Goal: Information Seeking & Learning: Check status

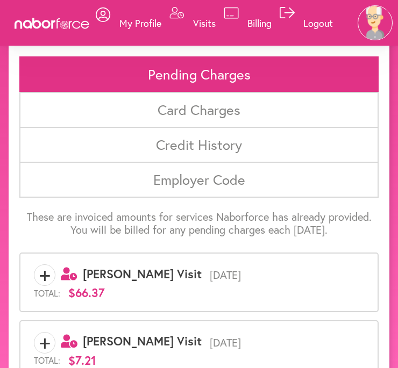
scroll to position [117, 0]
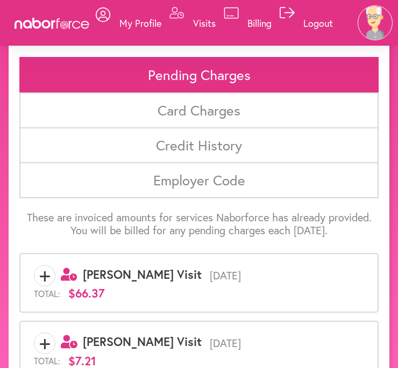
click at [255, 269] on span "[DATE]" at bounding box center [283, 275] width 162 height 13
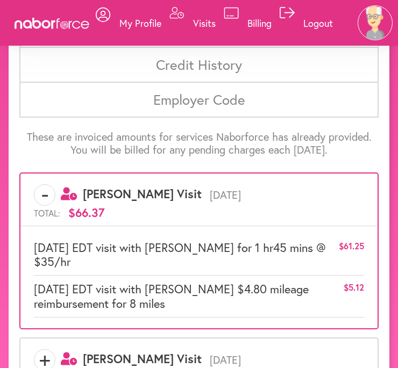
scroll to position [199, 0]
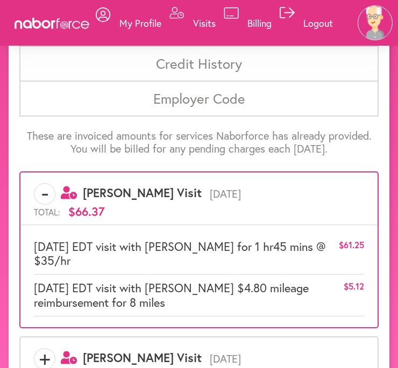
click at [328, 366] on div "+ user-clock Created with Sketch. [PERSON_NAME] Visit [DATE] Total: $7.21" at bounding box center [199, 365] width 330 height 35
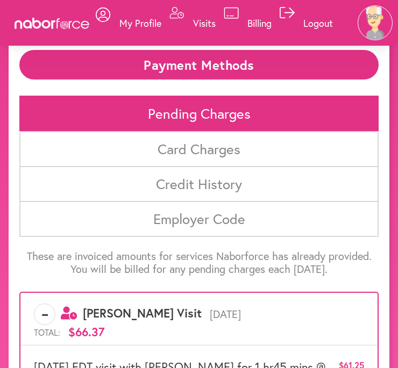
scroll to position [0, 0]
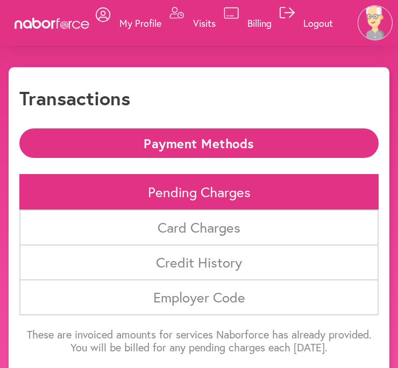
click at [246, 233] on li "Card Charges" at bounding box center [198, 228] width 359 height 36
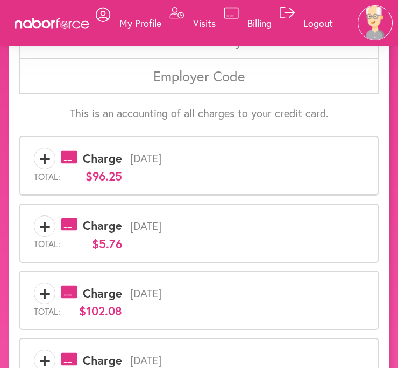
scroll to position [221, 0]
click at [164, 172] on div "Total: $96.25" at bounding box center [199, 177] width 330 height 14
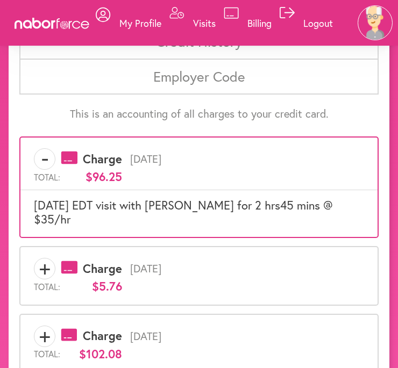
click at [292, 330] on span "[DATE]" at bounding box center [243, 336] width 242 height 13
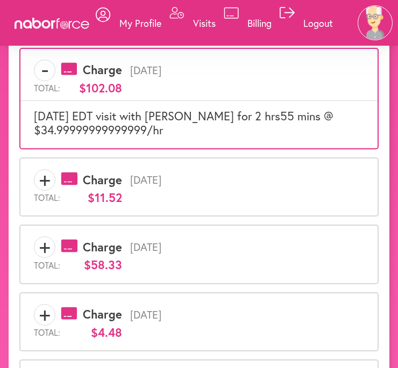
scroll to position [504, 0]
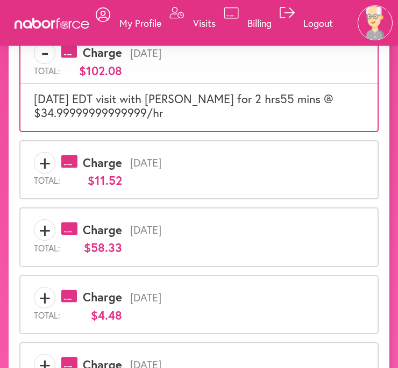
click at [281, 287] on div "+ payments-outline-icon-pink Created with Sketch. Charge [DATE] Total: $4.48" at bounding box center [199, 304] width 330 height 35
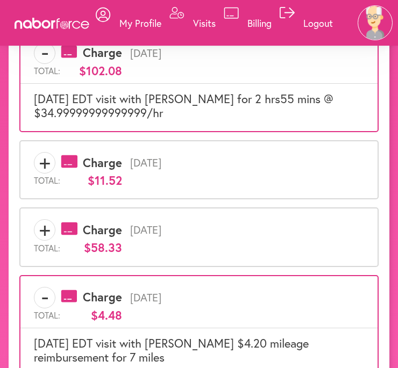
click at [278, 241] on div "Total: $58.33" at bounding box center [199, 248] width 330 height 14
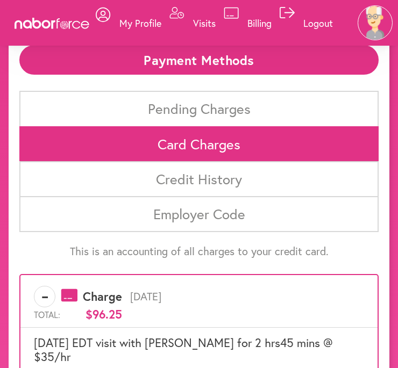
scroll to position [83, 0]
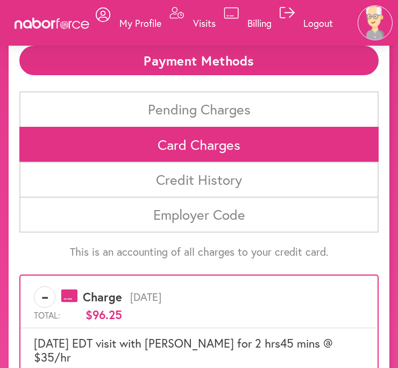
click at [281, 100] on li "Pending Charges" at bounding box center [198, 109] width 359 height 36
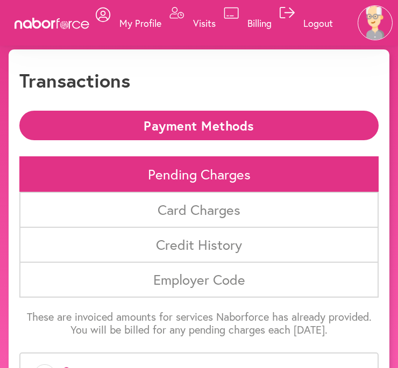
scroll to position [19, 0]
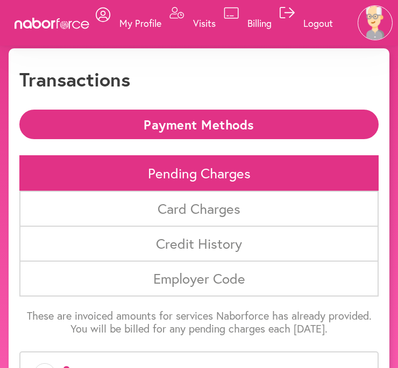
click at [245, 213] on li "Card Charges" at bounding box center [198, 209] width 359 height 36
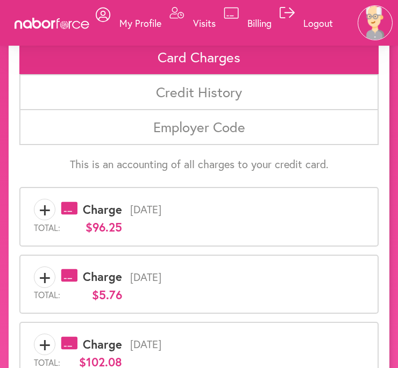
scroll to position [171, 0]
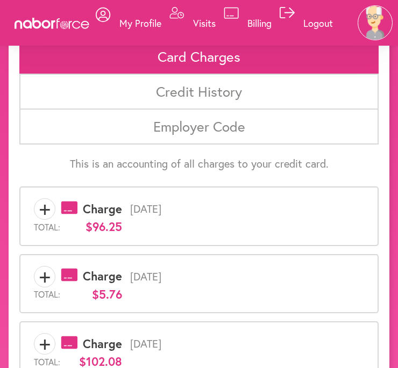
click at [226, 276] on span "[DATE]" at bounding box center [243, 276] width 242 height 13
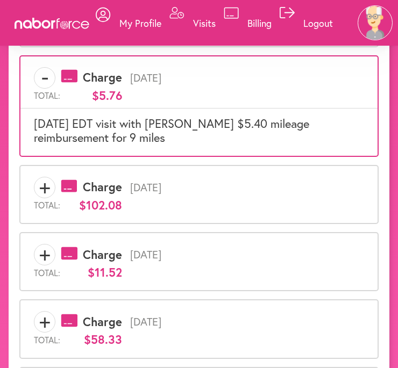
scroll to position [370, 0]
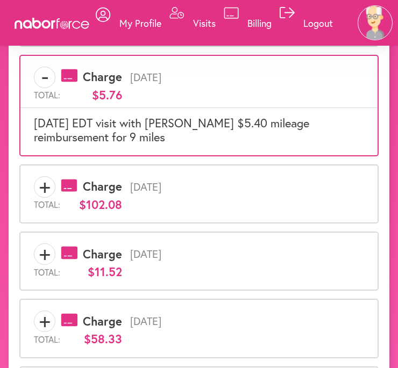
click at [218, 189] on span "[DATE]" at bounding box center [243, 187] width 242 height 13
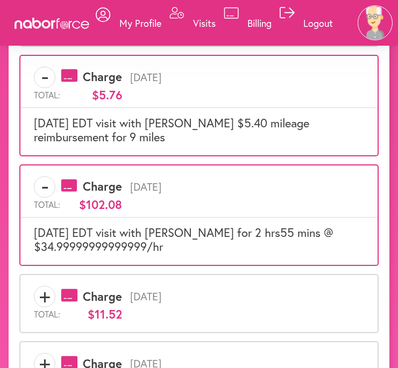
click at [176, 286] on div "+ payments-outline-icon-pink Created with Sketch. Charge [DATE] Total: $11.52" at bounding box center [199, 303] width 330 height 35
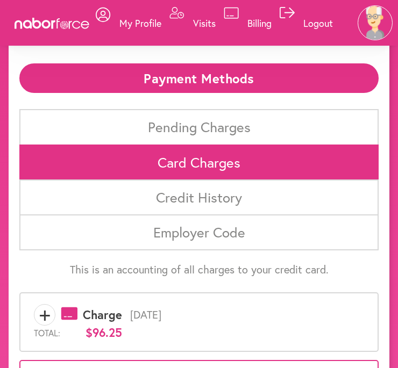
scroll to position [73, 0]
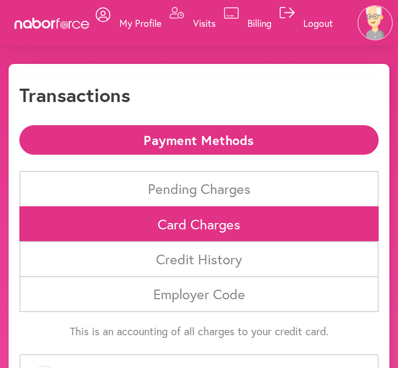
scroll to position [0, 0]
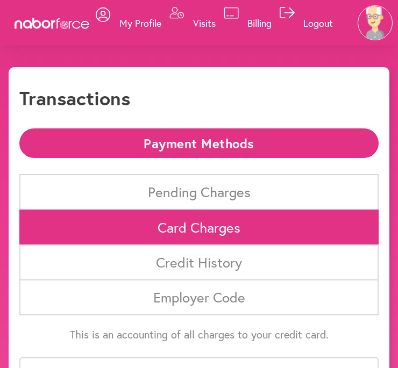
click at [246, 149] on button "Payment Methods" at bounding box center [198, 143] width 359 height 30
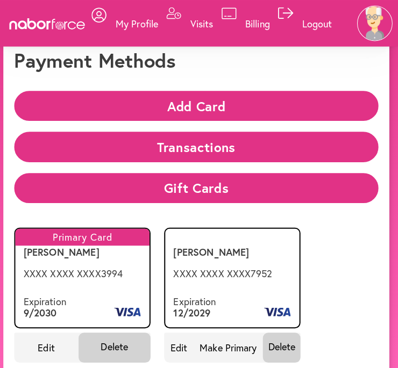
scroll to position [38, 0]
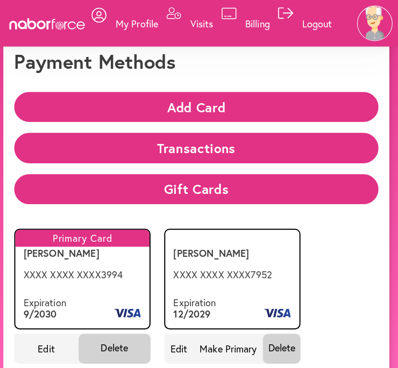
click at [260, 144] on button "Transactions" at bounding box center [198, 146] width 359 height 30
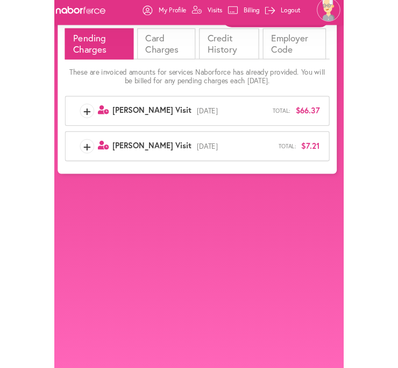
scroll to position [123, 0]
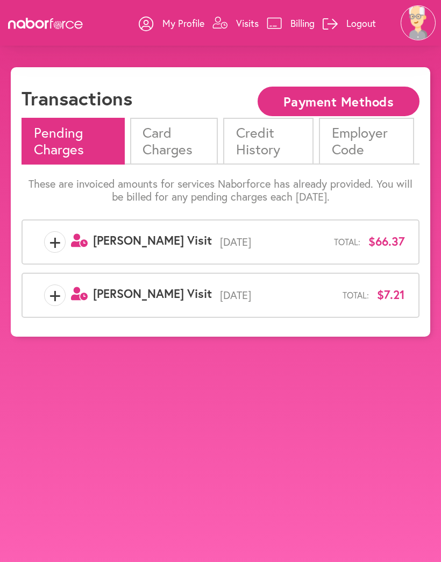
click at [167, 150] on li "Card Charges" at bounding box center [174, 141] width 88 height 46
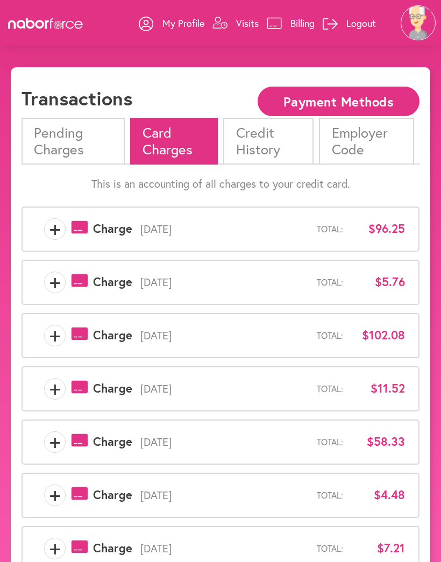
click at [380, 234] on span "$96.25" at bounding box center [378, 228] width 54 height 14
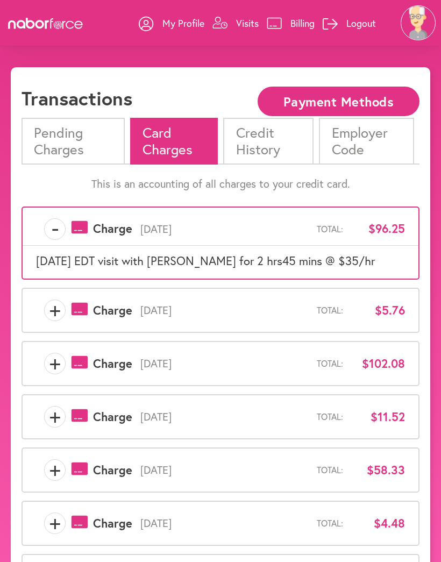
click at [201, 316] on span "[DATE]" at bounding box center [224, 310] width 184 height 13
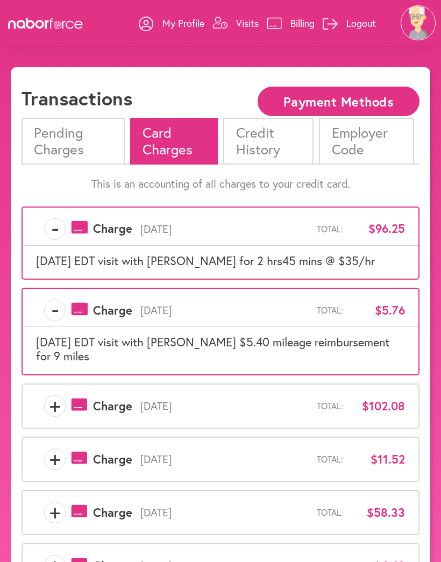
click at [400, 399] on span "$102.08" at bounding box center [378, 406] width 54 height 14
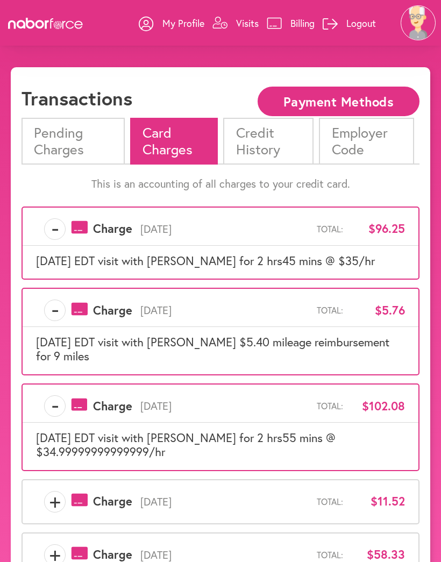
click at [76, 142] on li "Pending Charges" at bounding box center [73, 141] width 103 height 46
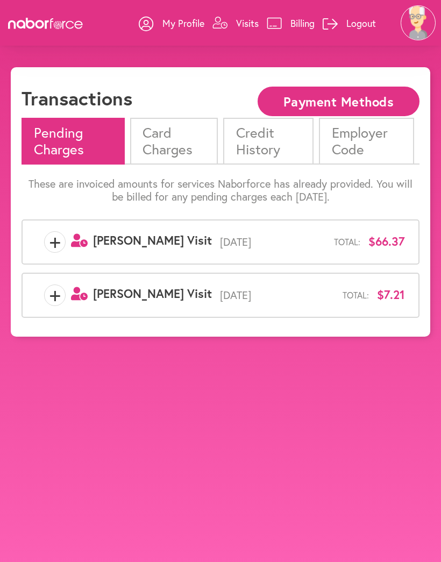
click at [297, 241] on span "[DATE]" at bounding box center [273, 241] width 122 height 13
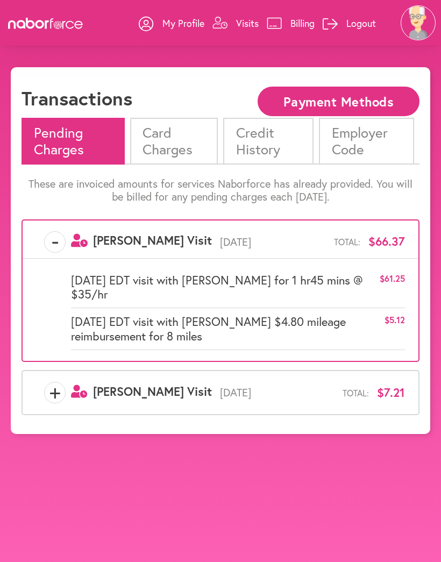
click at [309, 382] on div "+ user-clock Created with Sketch. [PERSON_NAME] Visit [DATE] Total: $7.21" at bounding box center [220, 393] width 369 height 22
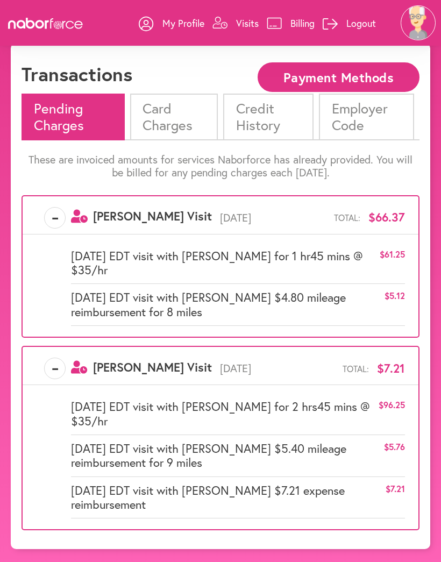
scroll to position [25, 0]
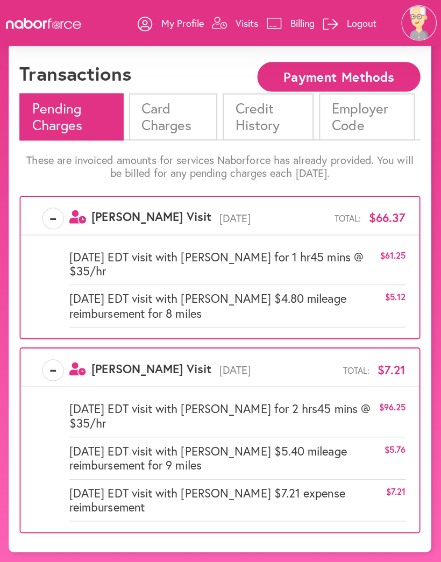
click at [173, 123] on li "Card Charges" at bounding box center [174, 115] width 88 height 46
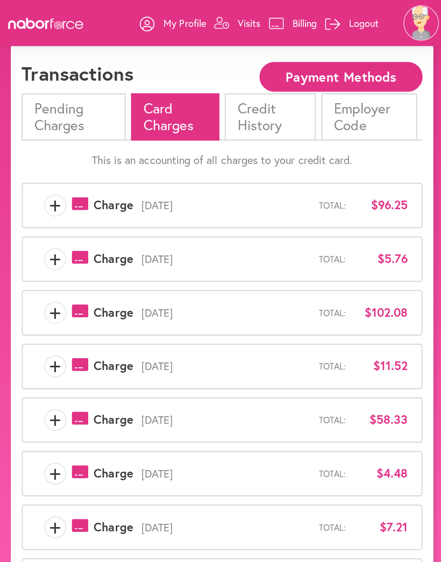
click at [294, 312] on span "[DATE]" at bounding box center [224, 310] width 184 height 13
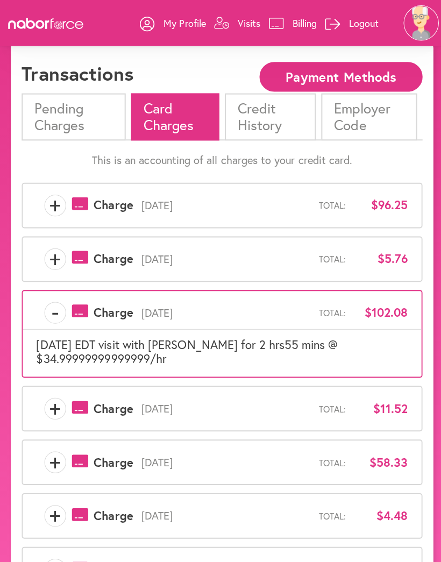
click at [230, 399] on span "[DATE]" at bounding box center [224, 405] width 184 height 13
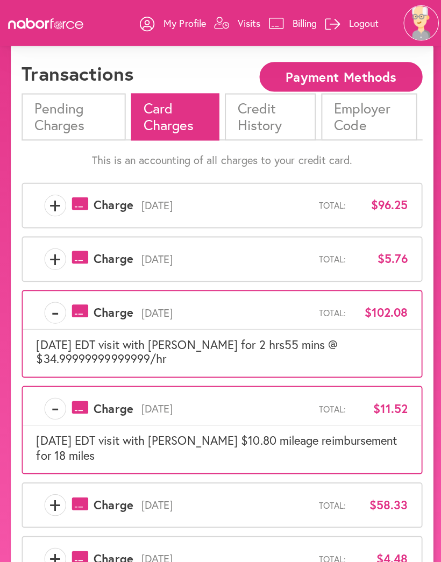
click at [254, 262] on span "[DATE]" at bounding box center [224, 257] width 184 height 13
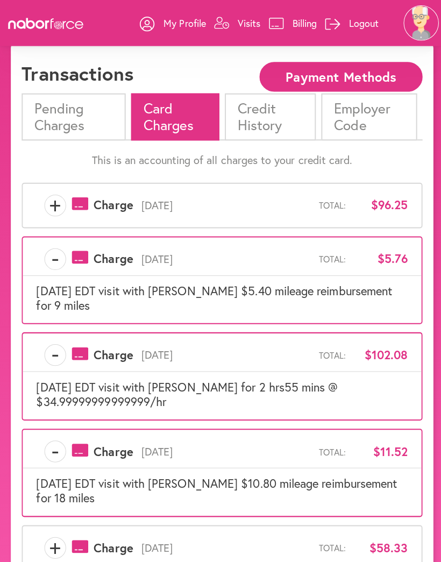
click at [276, 202] on span "[DATE]" at bounding box center [224, 203] width 184 height 13
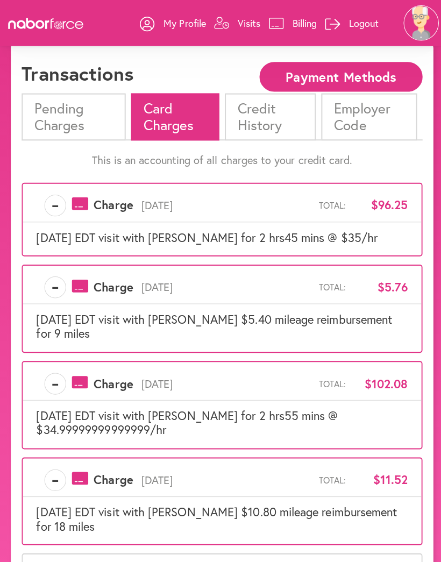
click at [273, 201] on span "[DATE]" at bounding box center [224, 203] width 184 height 13
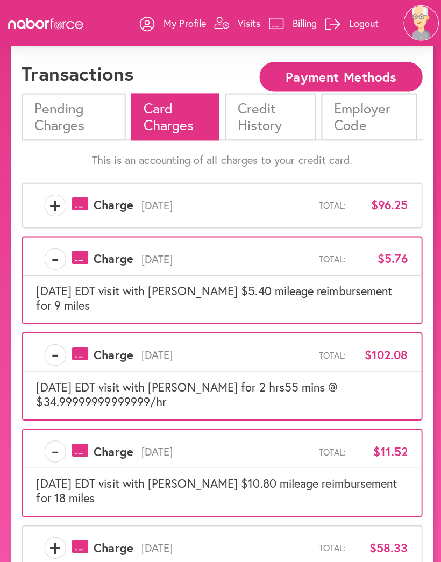
click at [75, 106] on li "Pending Charges" at bounding box center [73, 115] width 103 height 46
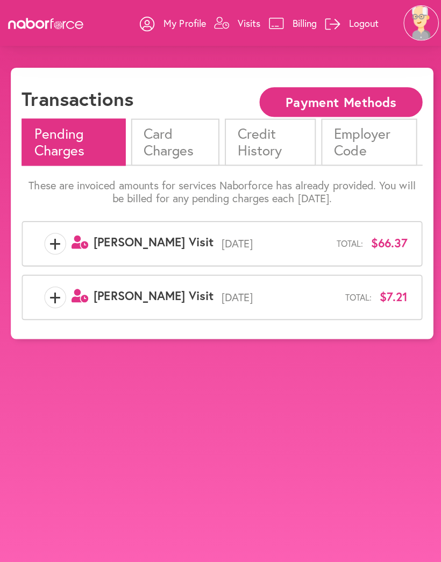
click at [342, 244] on span "Total:" at bounding box center [347, 242] width 26 height 10
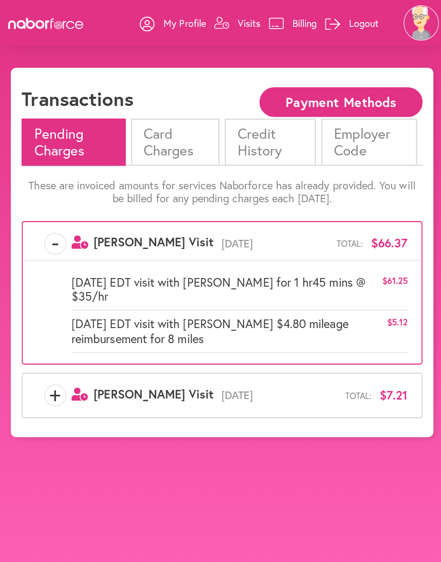
click at [263, 386] on span "[DATE]" at bounding box center [277, 392] width 131 height 13
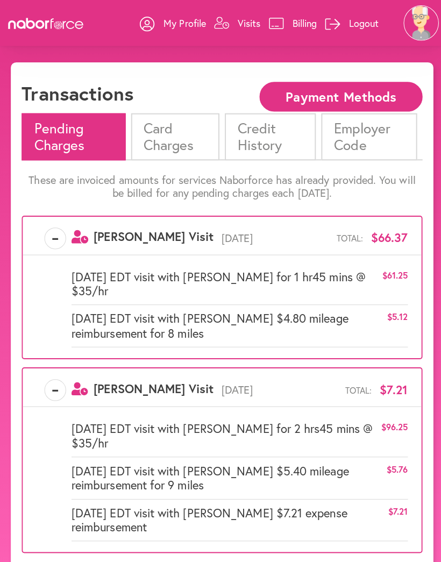
scroll to position [11, 0]
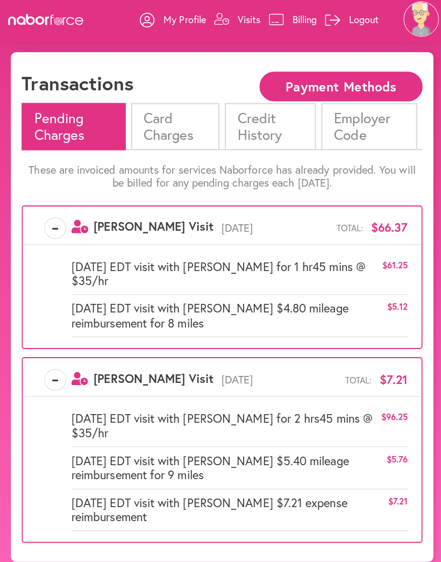
click at [191, 126] on li "Card Charges" at bounding box center [174, 129] width 88 height 46
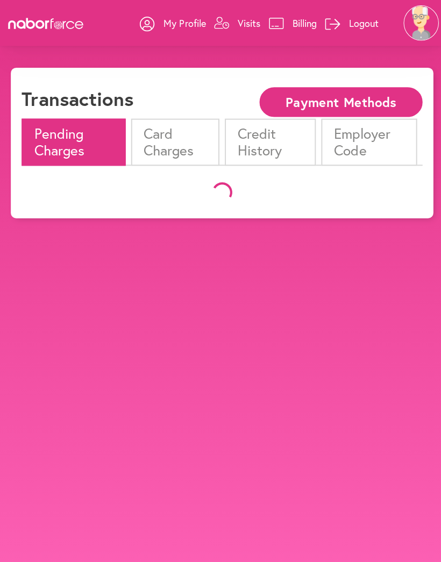
scroll to position [11, 0]
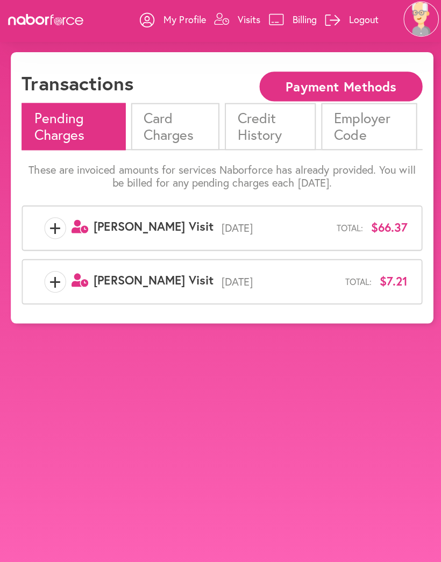
click at [389, 223] on span "$66.37" at bounding box center [386, 230] width 37 height 14
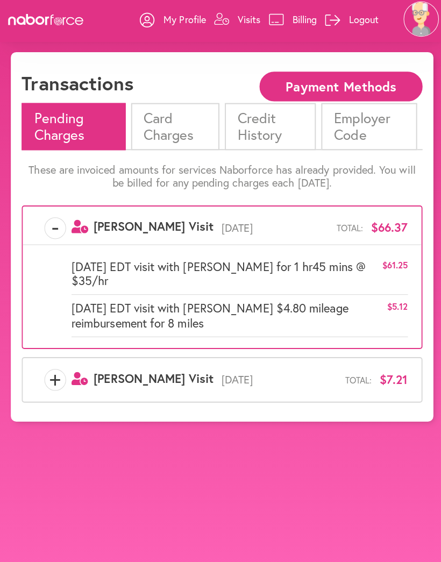
click at [324, 375] on span "[DATE]" at bounding box center [277, 381] width 131 height 13
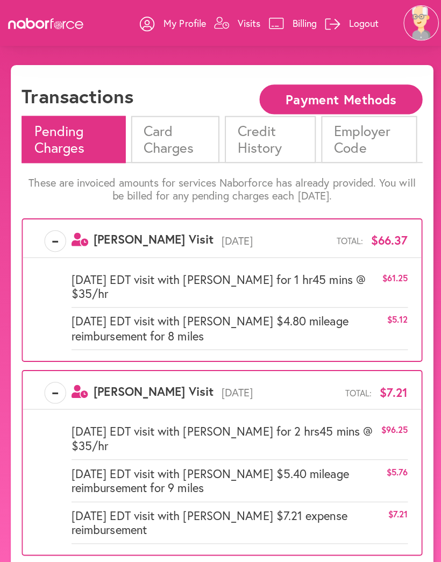
scroll to position [31, 0]
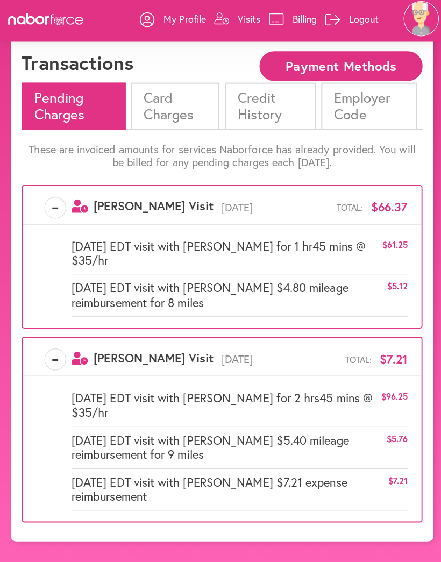
click at [173, 105] on li "Card Charges" at bounding box center [174, 110] width 88 height 46
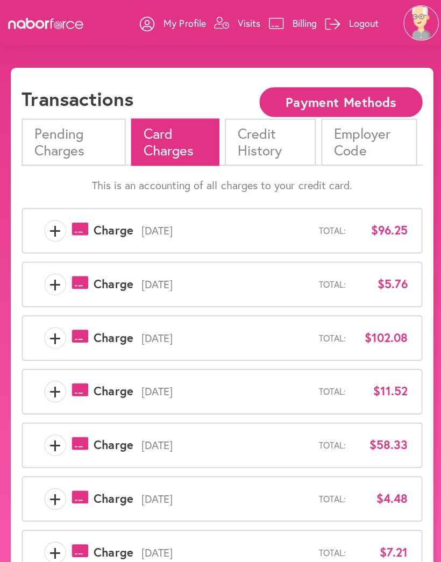
click at [388, 333] on span "$102.08" at bounding box center [378, 335] width 54 height 14
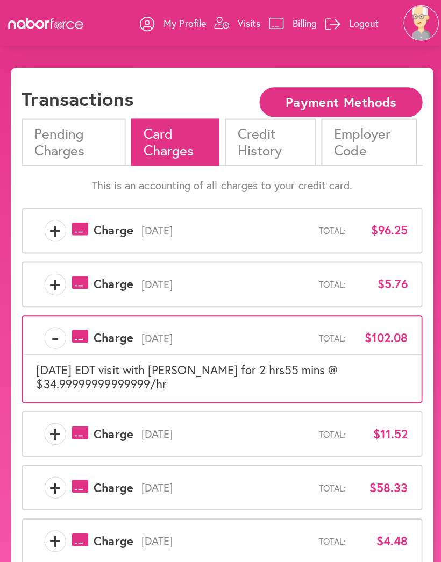
click at [360, 347] on div "- payments-outline-icon-pink Created with Sketch. Charge September 25th, 2025 T…" at bounding box center [221, 338] width 396 height 27
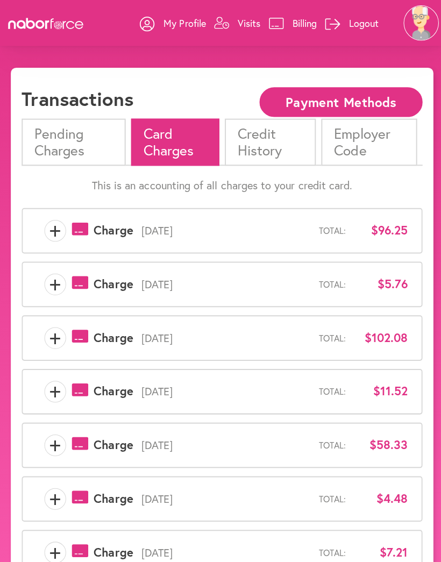
click at [399, 333] on span "$102.08" at bounding box center [378, 335] width 54 height 14
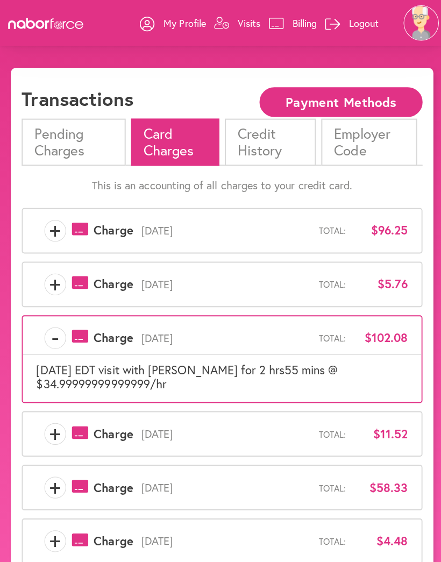
click at [404, 424] on span "$11.52" at bounding box center [378, 431] width 54 height 14
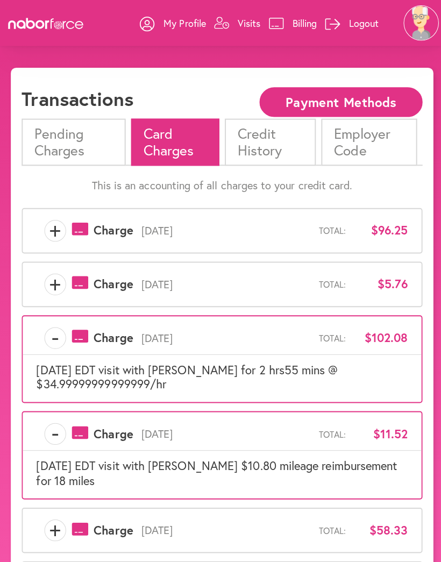
click at [391, 519] on span "$58.33" at bounding box center [378, 526] width 54 height 14
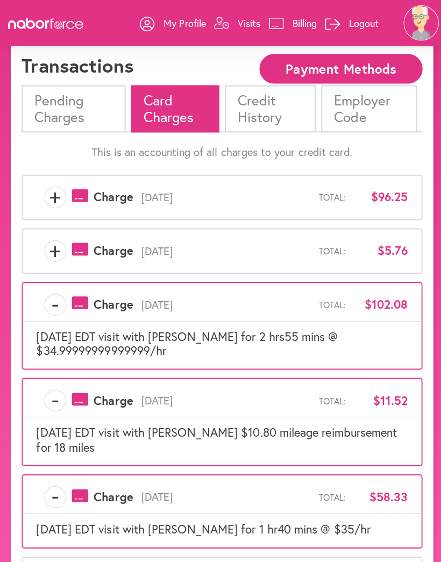
scroll to position [34, 0]
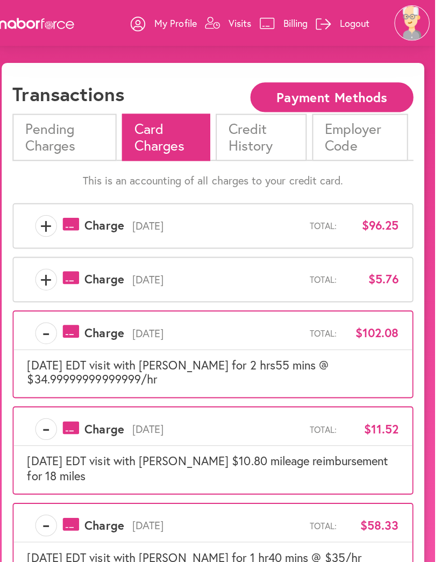
scroll to position [0, 0]
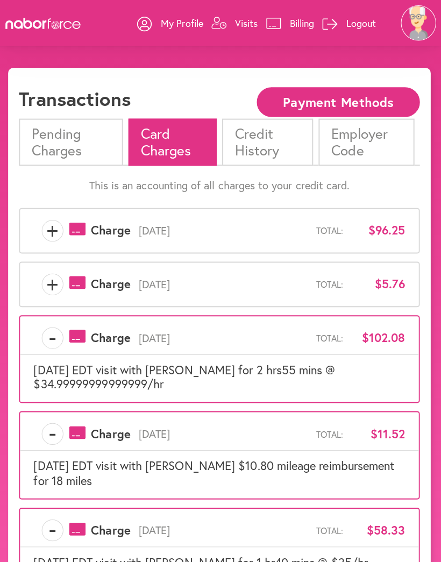
click at [288, 235] on div "+ payments-outline-icon-pink Created with Sketch. Charge September 26th, 2025 T…" at bounding box center [220, 229] width 369 height 22
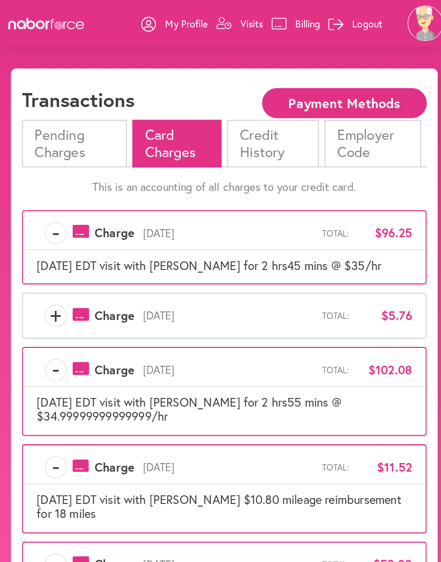
click at [382, 255] on div "[DATE] EDT visit with [PERSON_NAME] for 2 hrs45 mins @ $35/hr" at bounding box center [221, 261] width 396 height 14
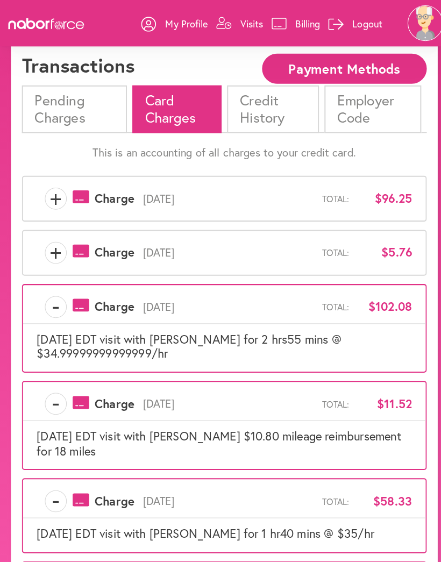
scroll to position [33, 0]
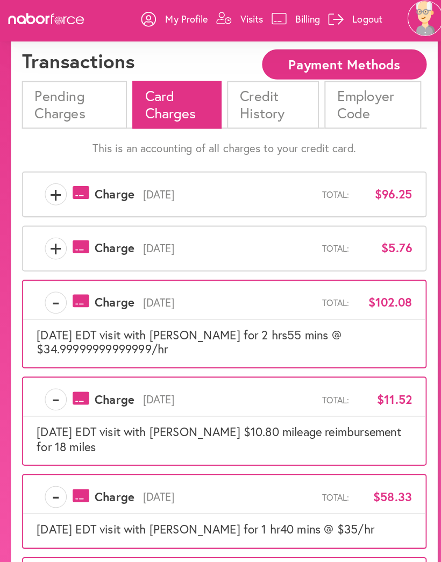
click at [354, 185] on div "+ payments-outline-icon-pink Created with Sketch. Charge September 26th, 2025 T…" at bounding box center [220, 196] width 369 height 22
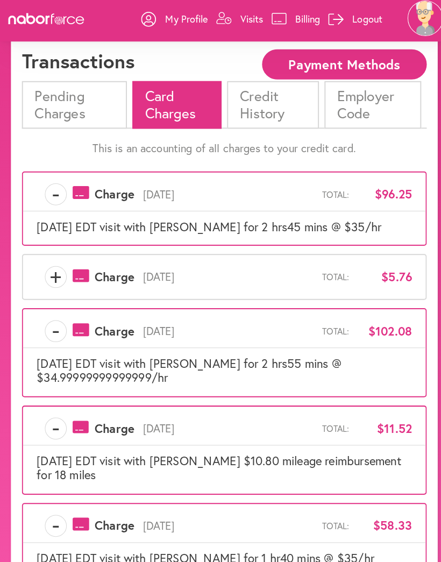
click at [334, 271] on span "Total:" at bounding box center [330, 276] width 26 height 10
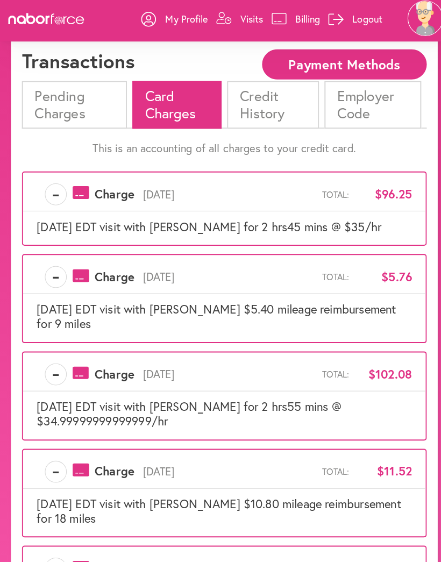
click at [275, 366] on span "[DATE]" at bounding box center [224, 372] width 184 height 13
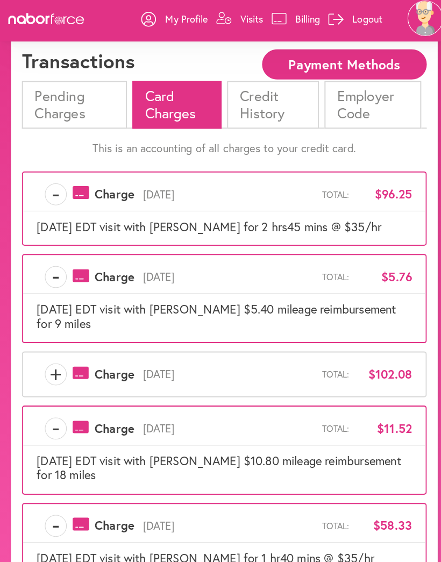
click at [67, 95] on li "Pending Charges" at bounding box center [73, 107] width 103 height 46
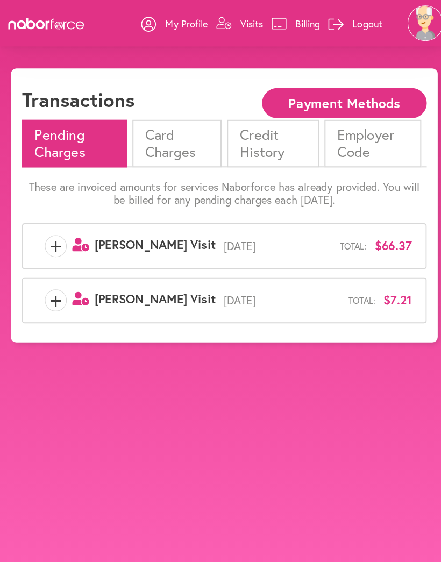
click at [394, 240] on span "$66.37" at bounding box center [386, 241] width 37 height 14
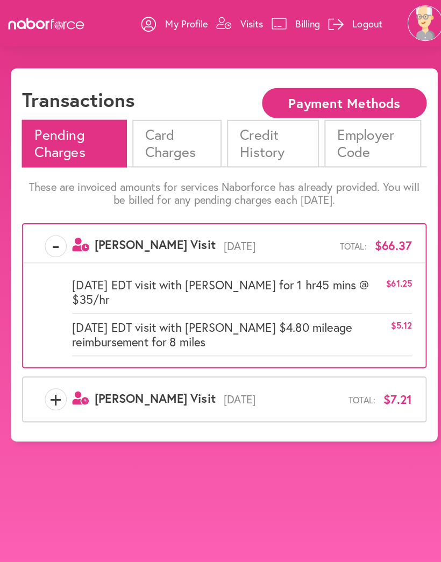
click at [314, 319] on span "[DATE] EDT visit with [PERSON_NAME] $4.80 mileage reimbursement for 8 miles" at bounding box center [227, 328] width 313 height 28
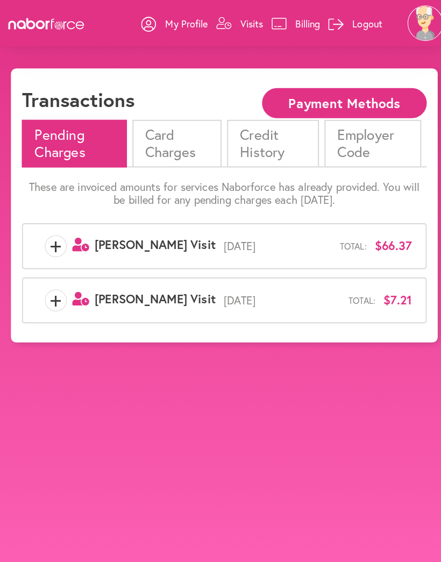
click at [323, 299] on span "[DATE]" at bounding box center [277, 295] width 131 height 13
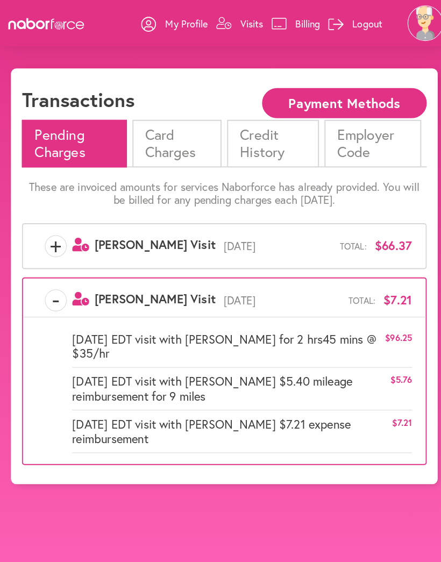
click at [405, 238] on div "+ user-clock Created with Sketch. Nabor Visit September 30th, 2025 Total: $66.37" at bounding box center [221, 241] width 398 height 45
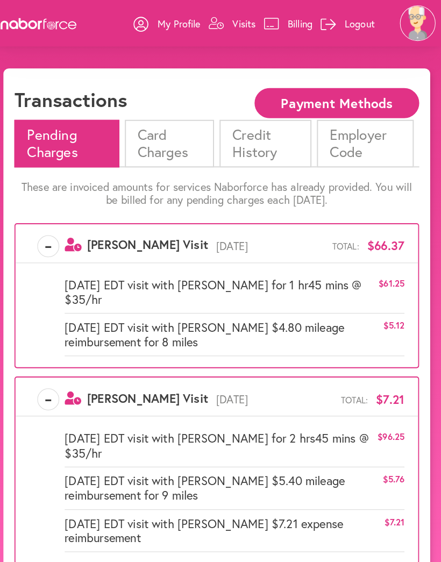
click at [149, 145] on li "Card Charges" at bounding box center [174, 141] width 88 height 46
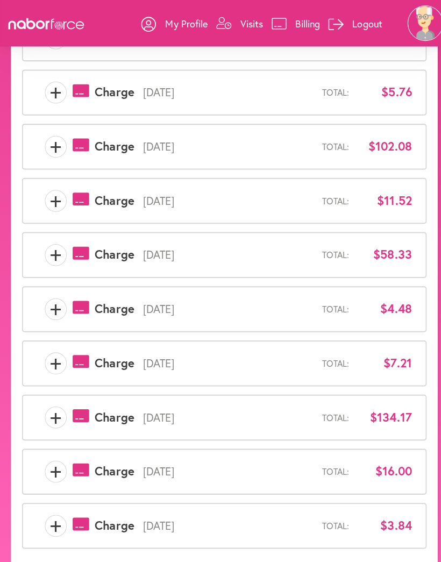
scroll to position [192, 0]
click at [402, 555] on button "Next Page" at bounding box center [386, 563] width 67 height 16
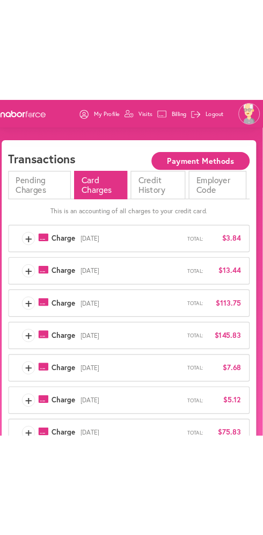
scroll to position [0, 0]
